Goal: Information Seeking & Learning: Learn about a topic

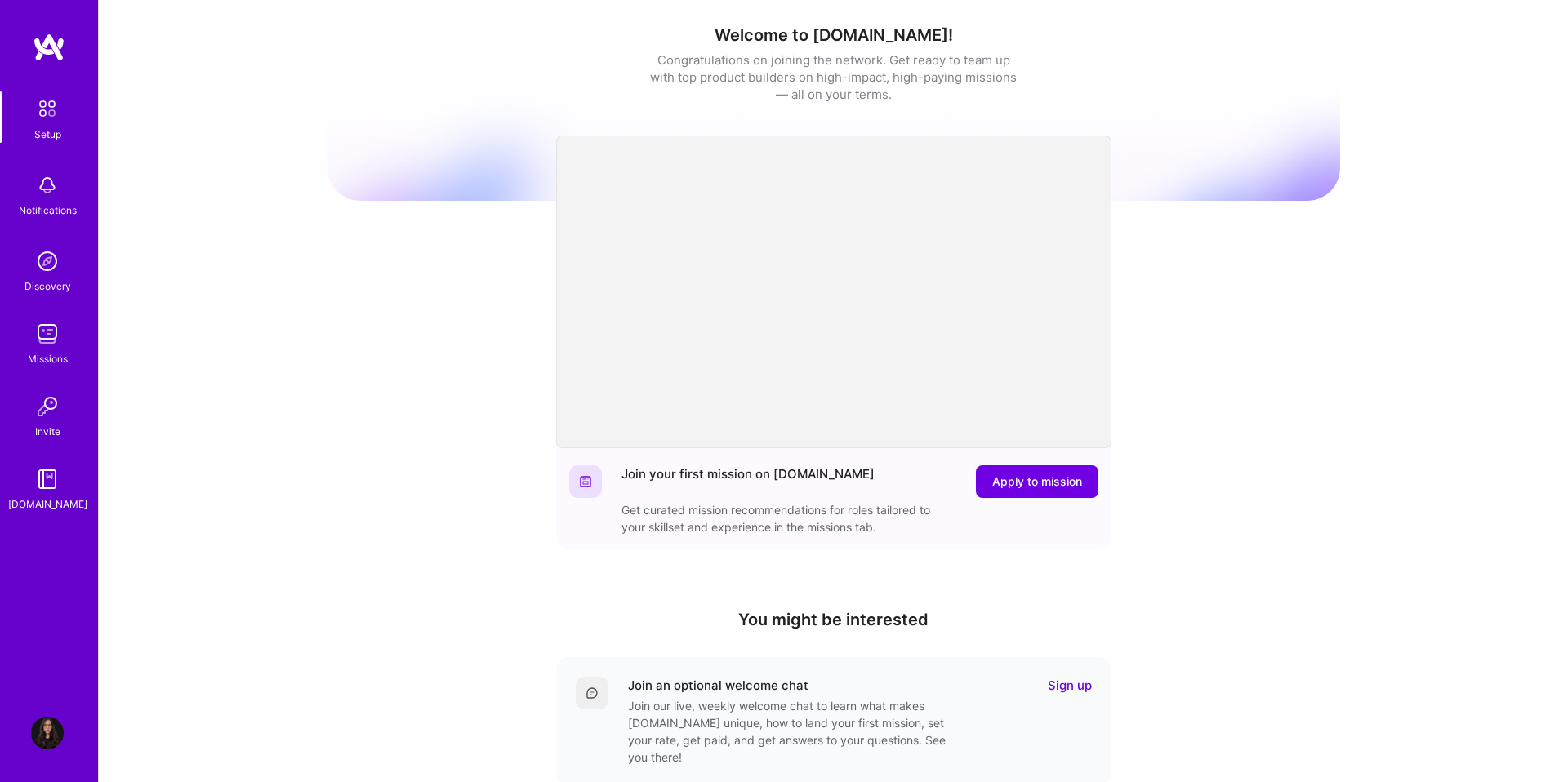
click at [43, 48] on img at bounding box center [48, 47] width 32 height 30
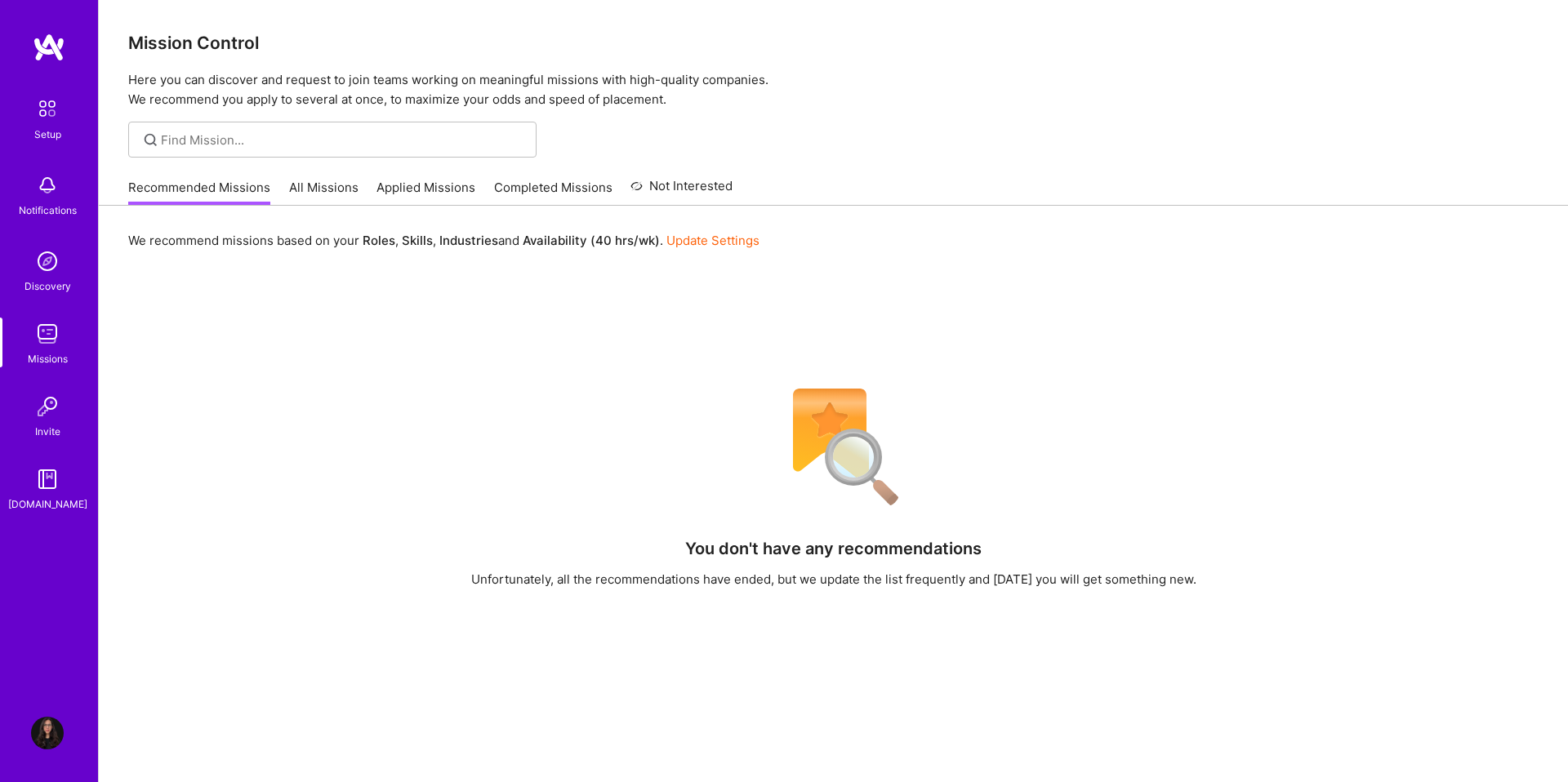
click at [333, 179] on link "All Missions" at bounding box center [323, 192] width 69 height 27
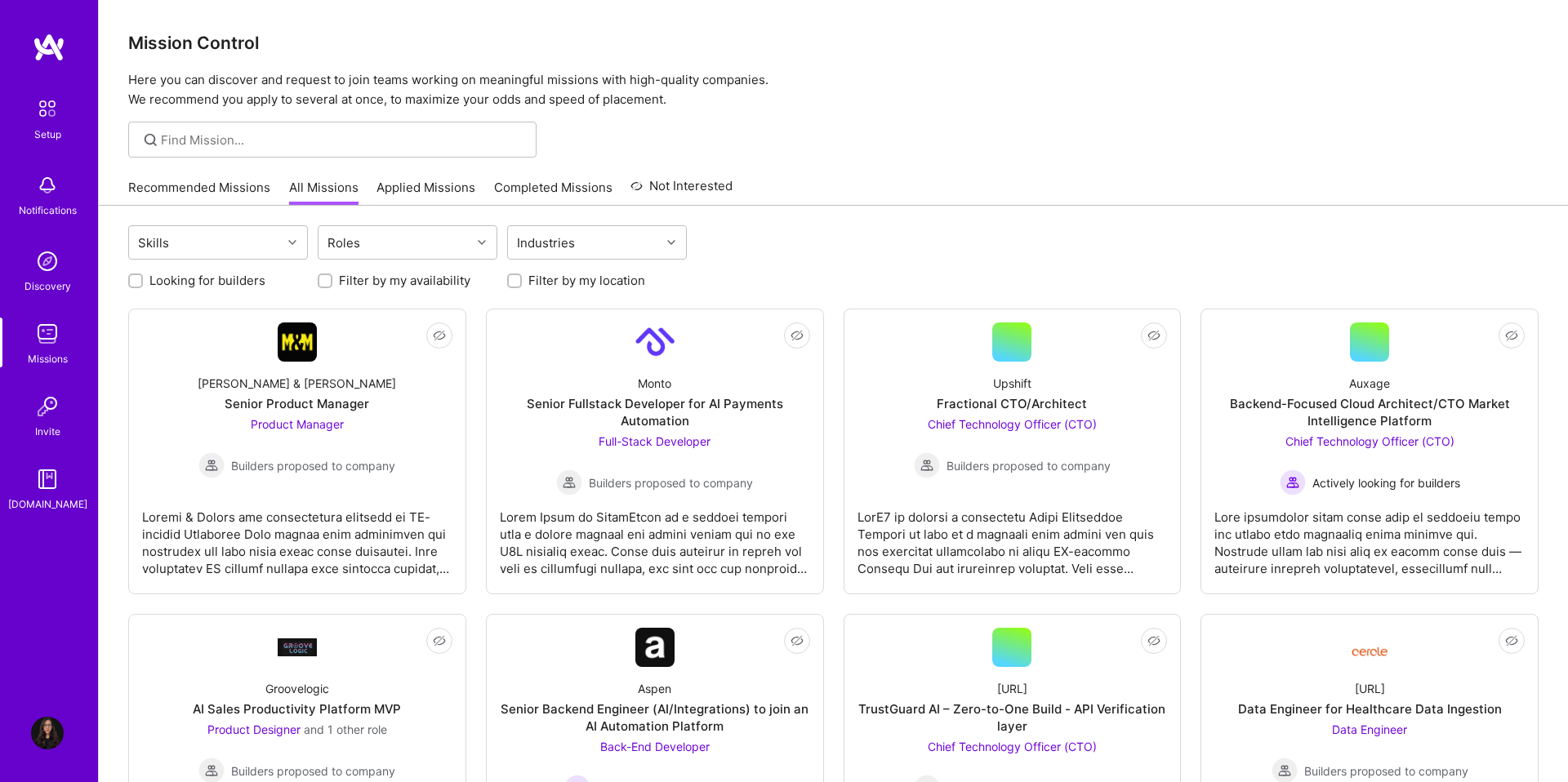
click at [205, 280] on label "Looking for builders" at bounding box center [207, 280] width 116 height 17
click at [143, 280] on input "Looking for builders" at bounding box center [136, 281] width 11 height 11
checkbox input "true"
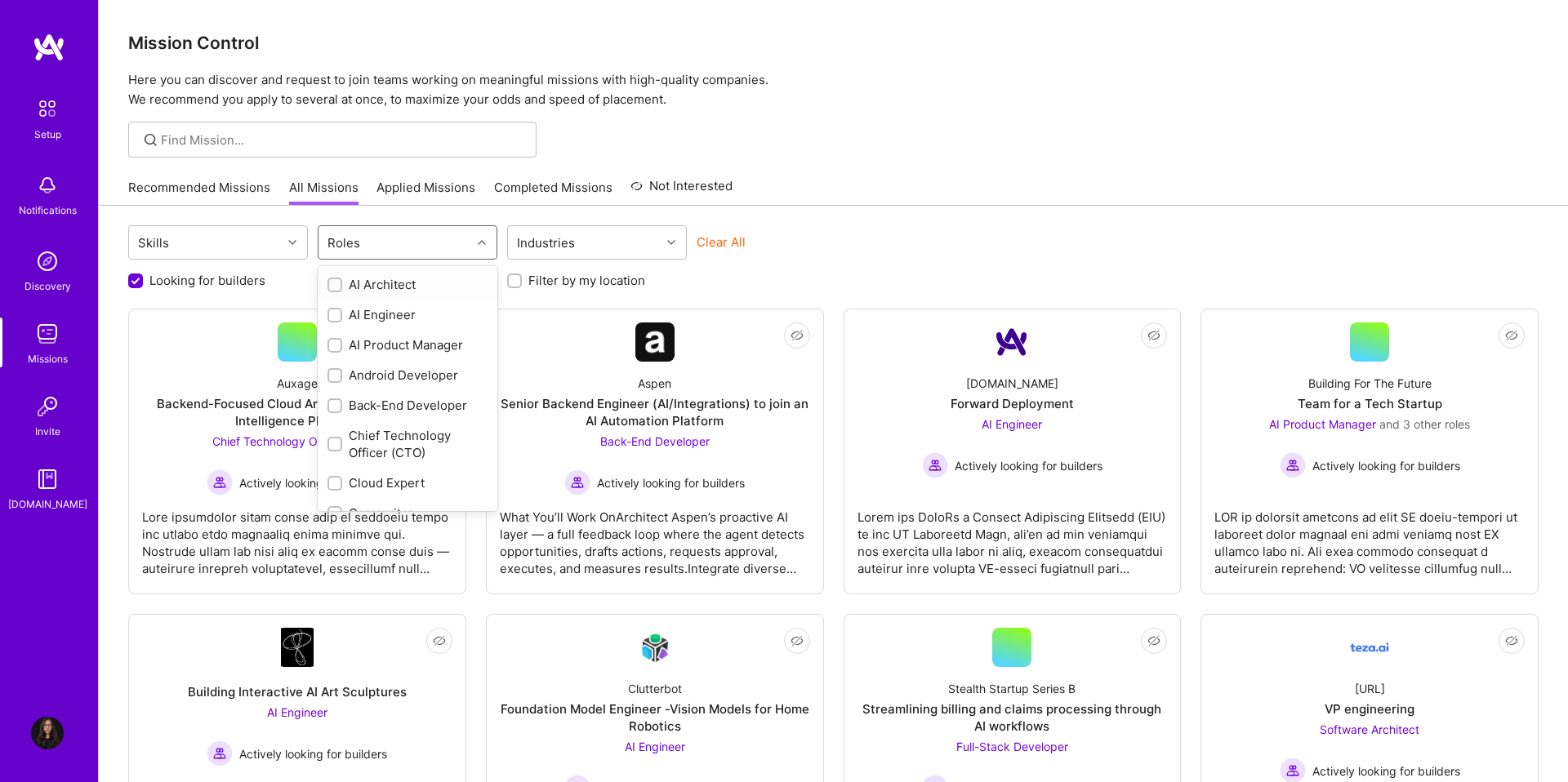
click at [380, 250] on div "Roles" at bounding box center [394, 242] width 153 height 32
click at [375, 410] on div "Product Designer" at bounding box center [407, 414] width 160 height 17
checkbox input "true"
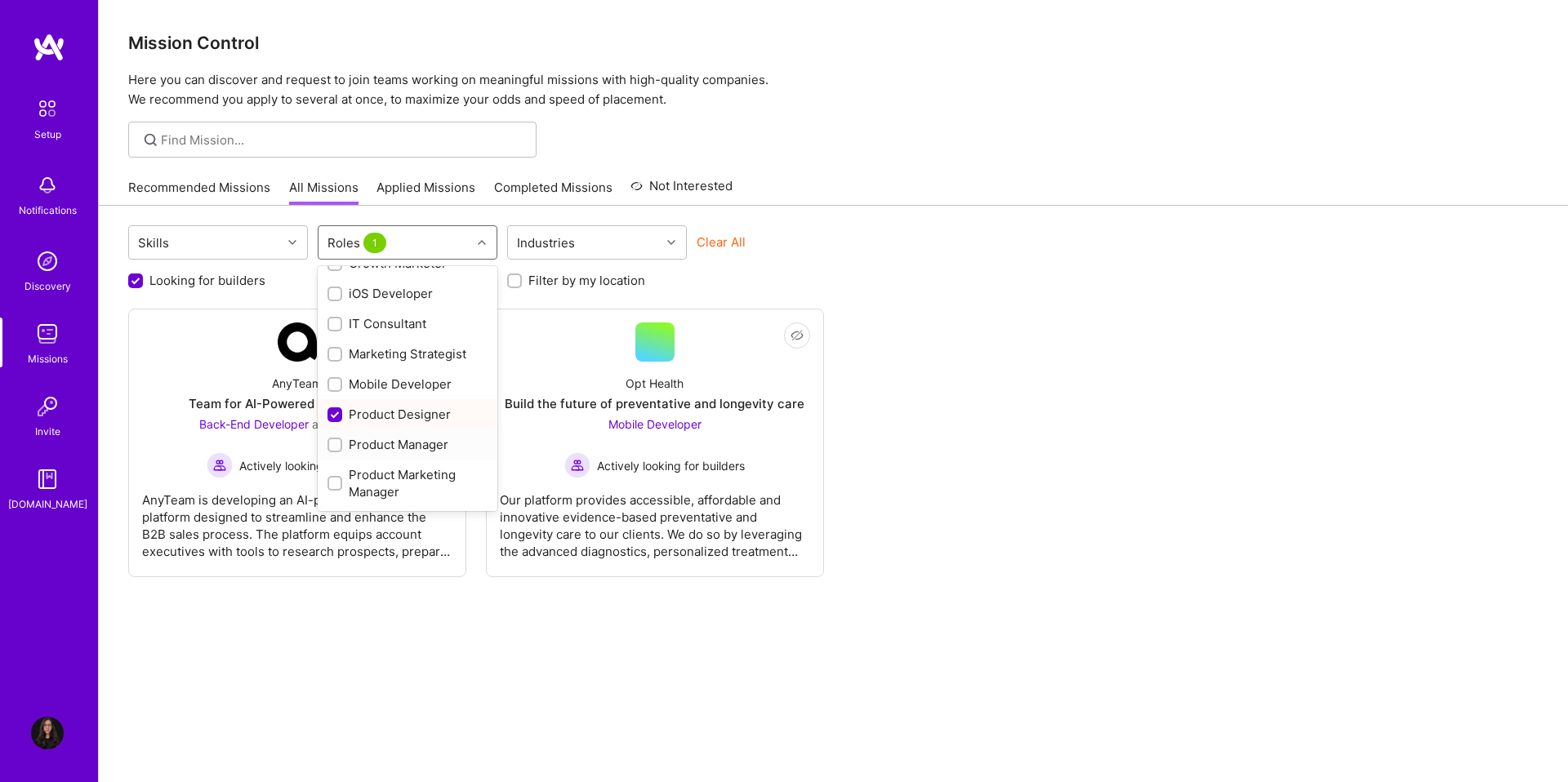
click at [371, 437] on div "Product Manager" at bounding box center [407, 445] width 160 height 17
checkbox input "true"
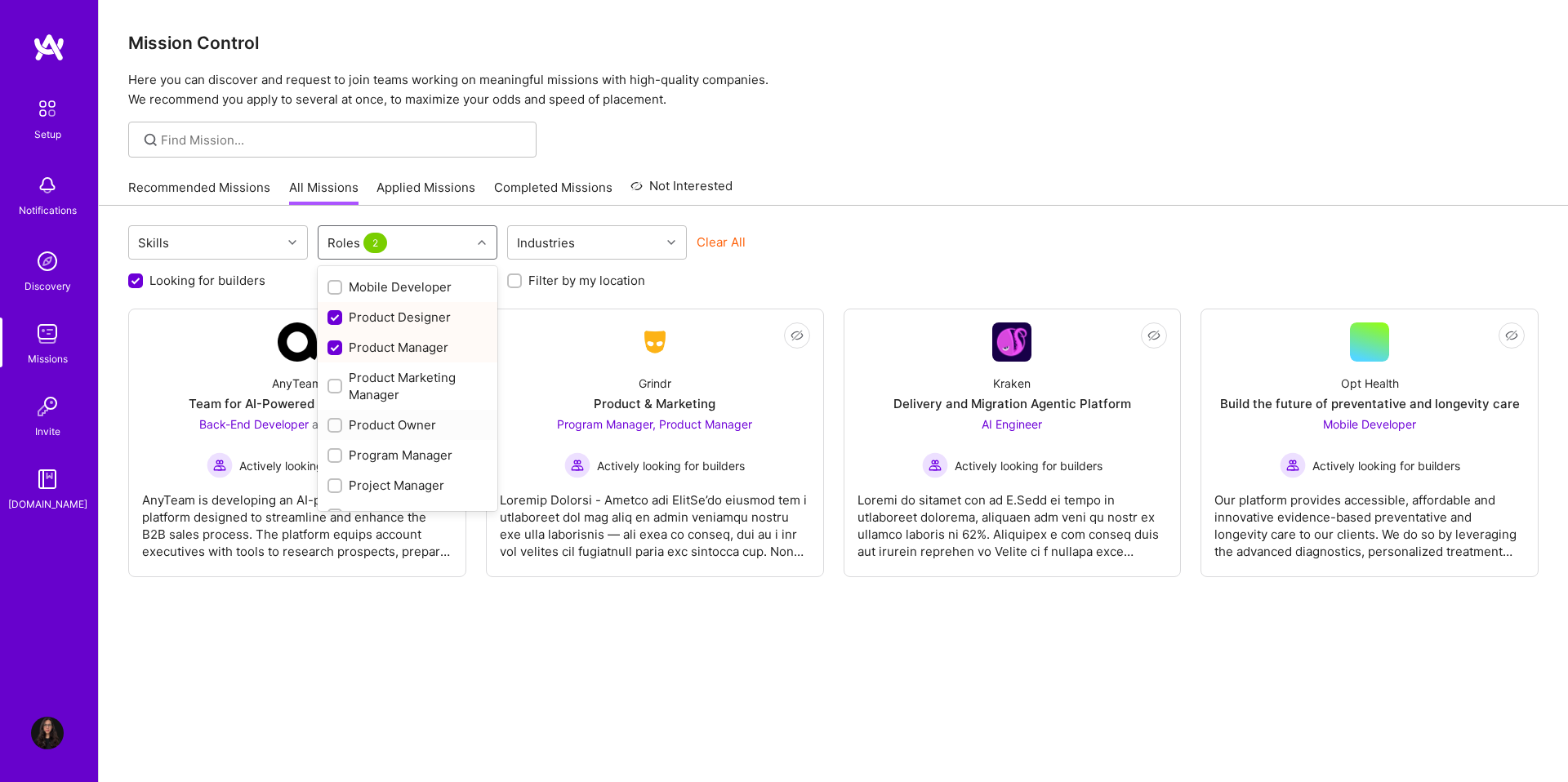
click at [378, 420] on div "Product Owner" at bounding box center [407, 426] width 160 height 17
checkbox input "true"
click at [395, 377] on div "Project Manager" at bounding box center [407, 376] width 160 height 17
checkbox input "true"
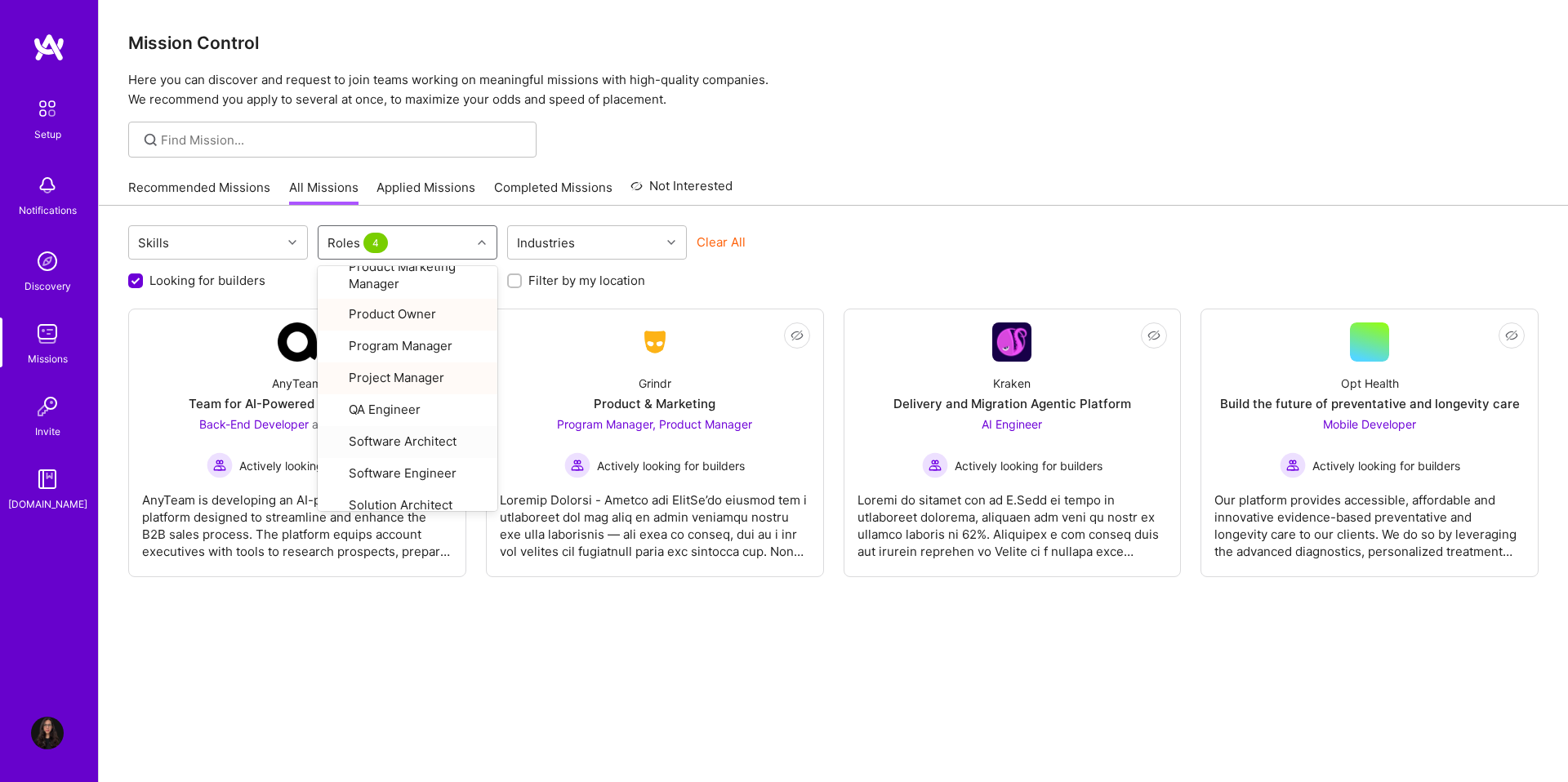
click at [815, 271] on div "Looking for builders Filter by my availability Filter by my location" at bounding box center [834, 276] width 1411 height 25
